Goal: Information Seeking & Learning: Understand process/instructions

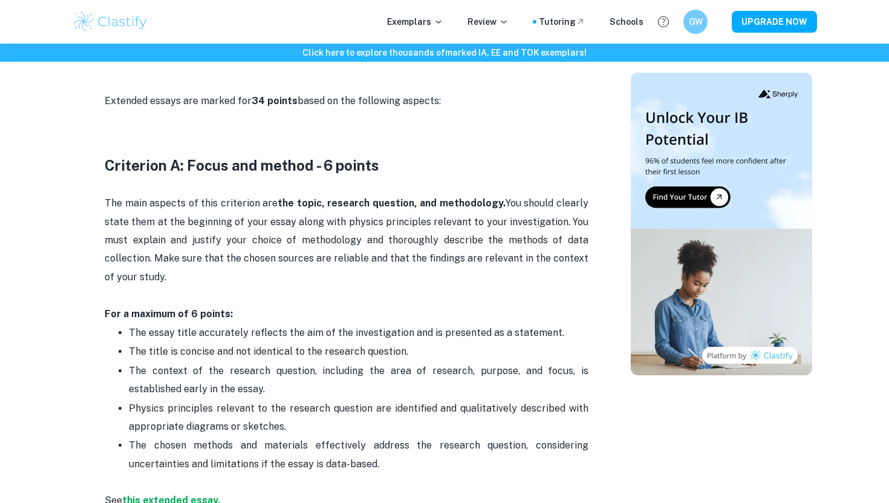
scroll to position [541, 0]
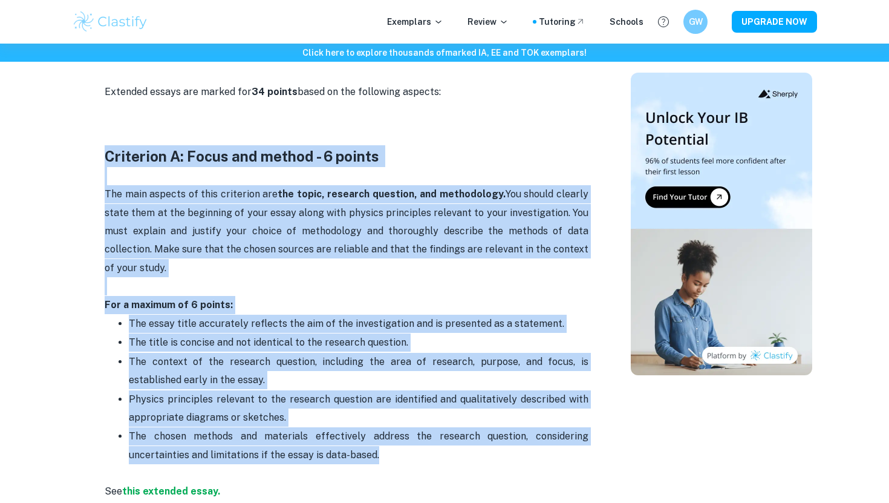
drag, startPoint x: 103, startPoint y: 153, endPoint x: 396, endPoint y: 456, distance: 421.8
copy div "Loremipsu D: Sitam con adipis - 0 elitse Doe temp incidid ut labo etdolorem ali…"
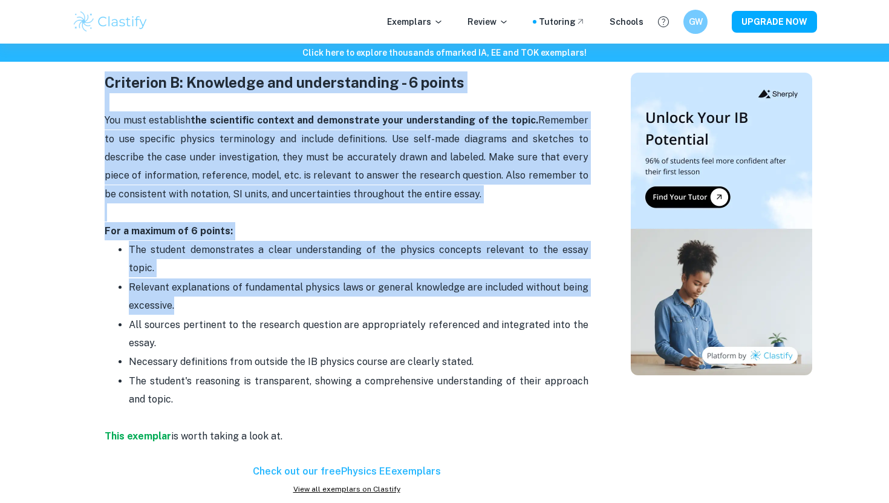
scroll to position [1016, 0]
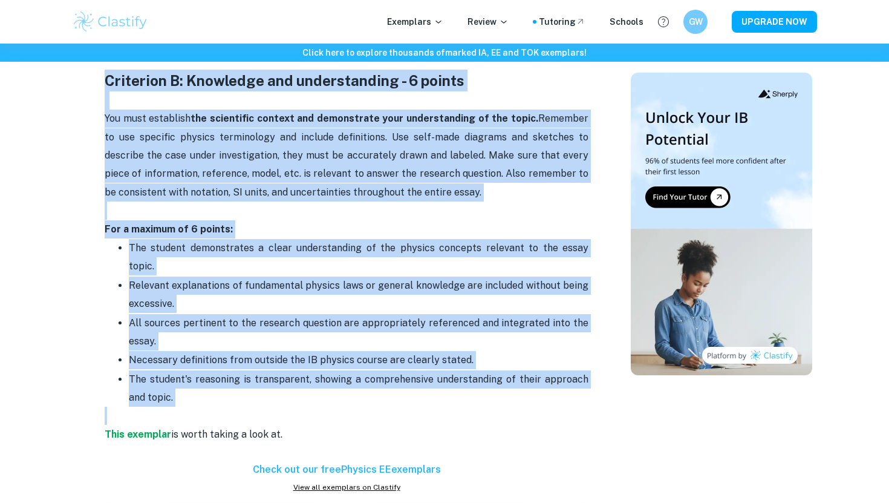
drag, startPoint x: 100, startPoint y: 186, endPoint x: 334, endPoint y: 393, distance: 311.9
copy div "Loremipsu D: Sitametco adi elitseddoeius - 9 tempor Inc utla etdolorem ali enim…"
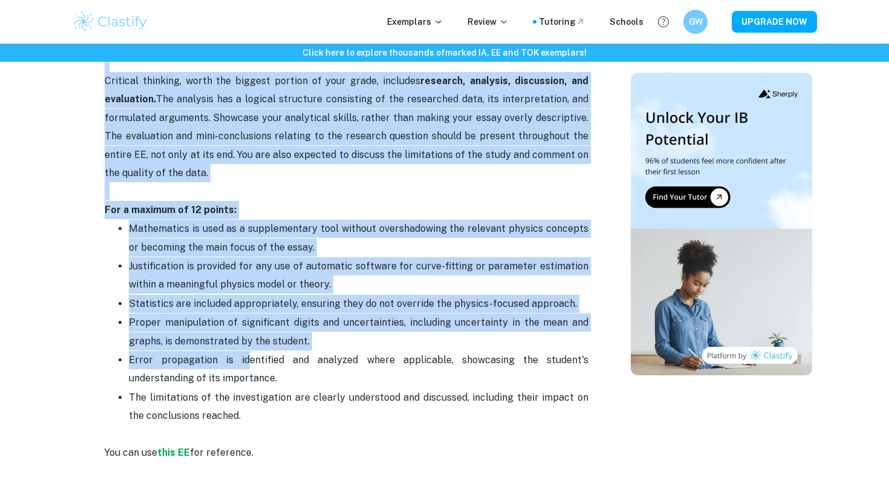
scroll to position [1678, 0]
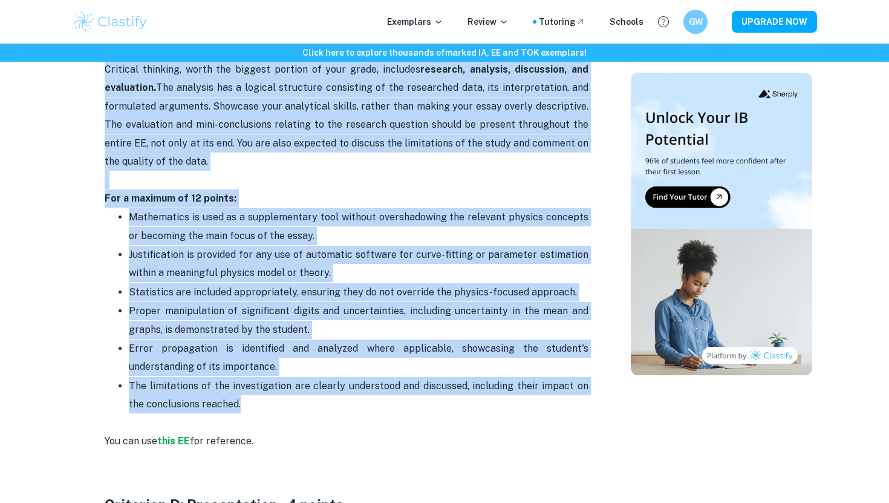
drag, startPoint x: 96, startPoint y: 261, endPoint x: 275, endPoint y: 391, distance: 221.3
copy div "Loremipsu D: Sitametc Adipisci - 97 elitse Doeiusmo temporin, utlab etd magnaal…"
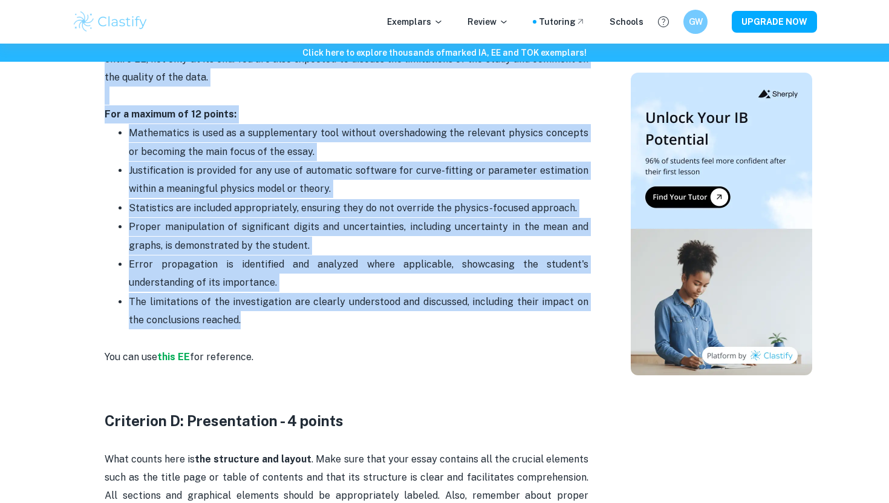
scroll to position [2082, 0]
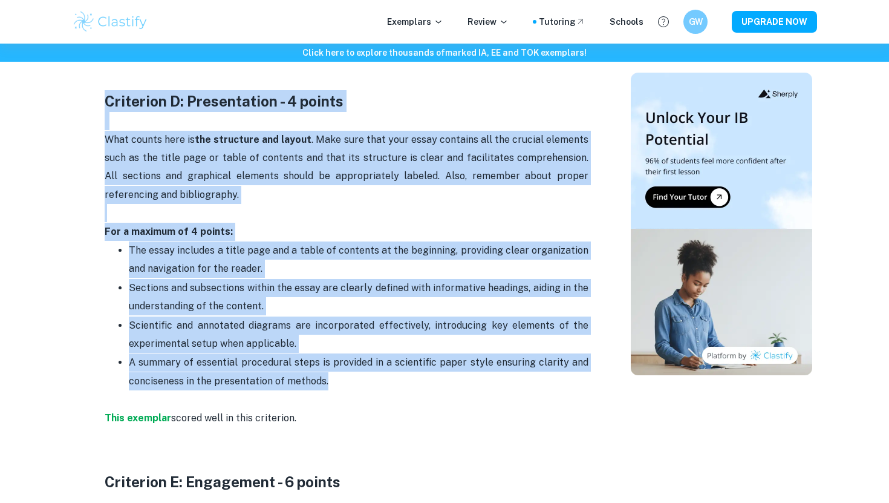
copy div "Criterion D: Presentation - 4 points What counts here is the structure and layo…"
drag, startPoint x: 100, startPoint y: 82, endPoint x: 373, endPoint y: 359, distance: 388.8
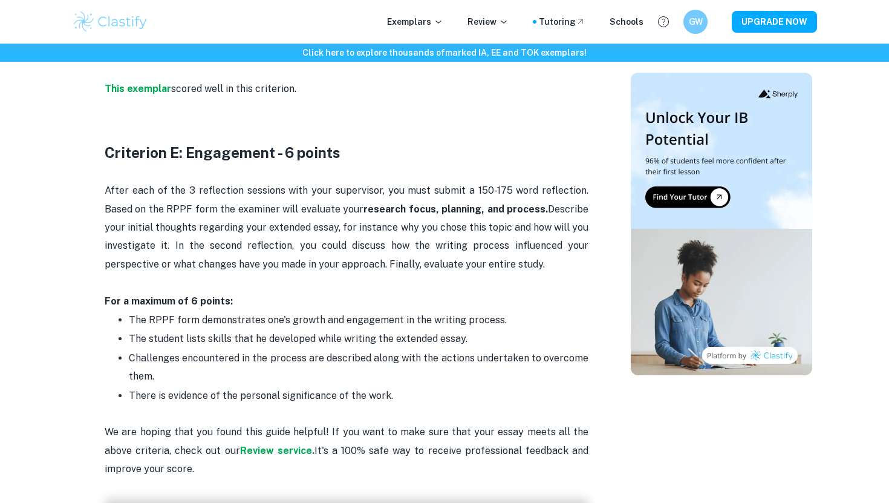
scroll to position [2390, 0]
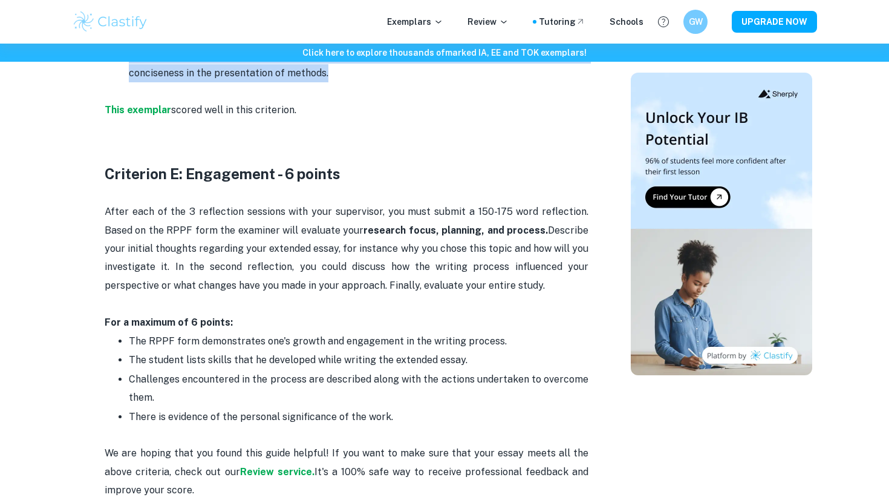
drag, startPoint x: 412, startPoint y: 323, endPoint x: 106, endPoint y: 158, distance: 348.3
copy div "Criterion E: Engagement - 6 points After each of the 3 reflection sessions with…"
